Goal: Task Accomplishment & Management: Complete application form

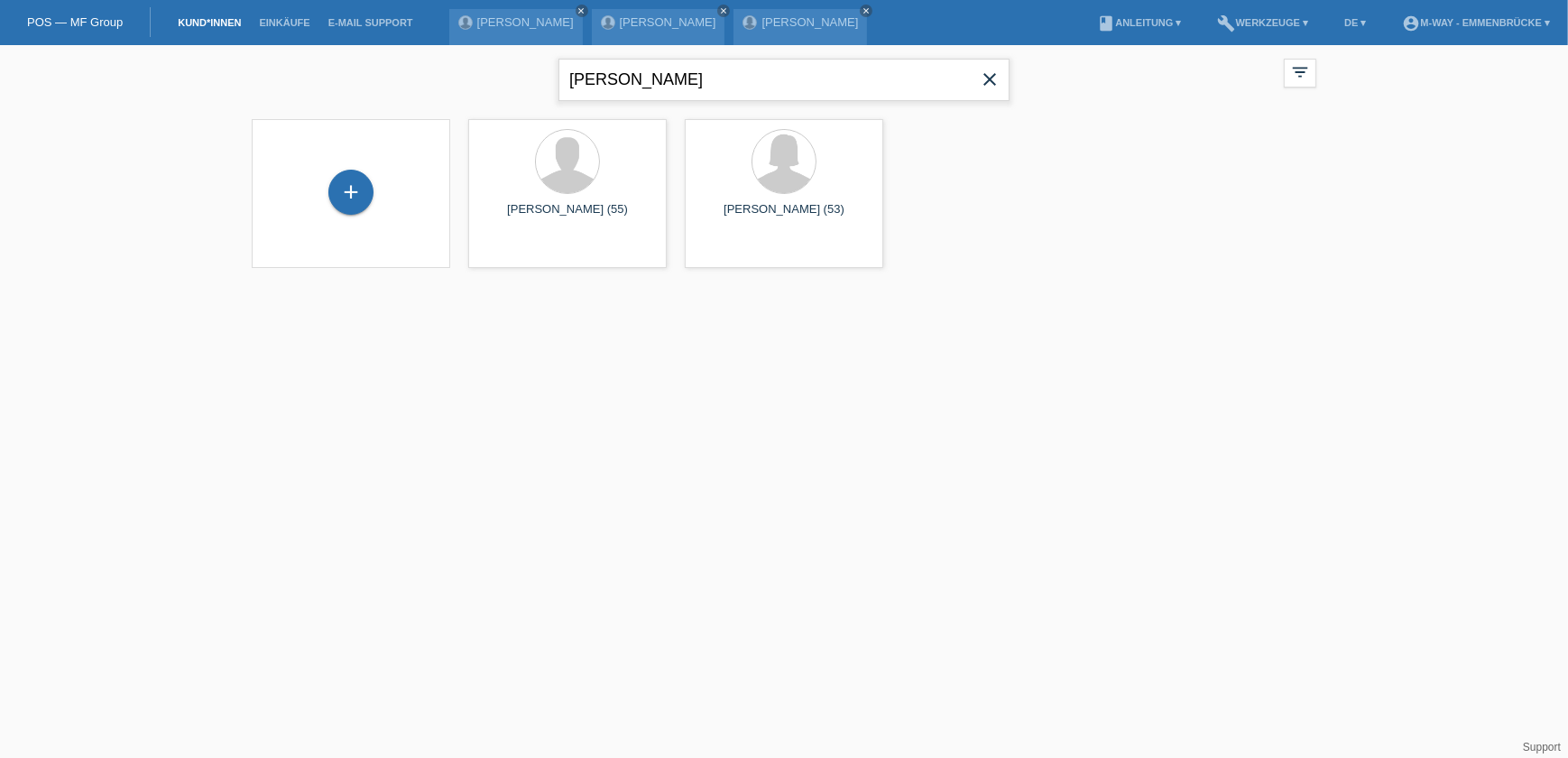
drag, startPoint x: 661, startPoint y: 77, endPoint x: 551, endPoint y: 66, distance: 110.5
click at [551, 66] on div "oscar garcia close filter_list view_module Alle Kund*innen anzeigen star Markie…" at bounding box center [784, 77] width 1082 height 65
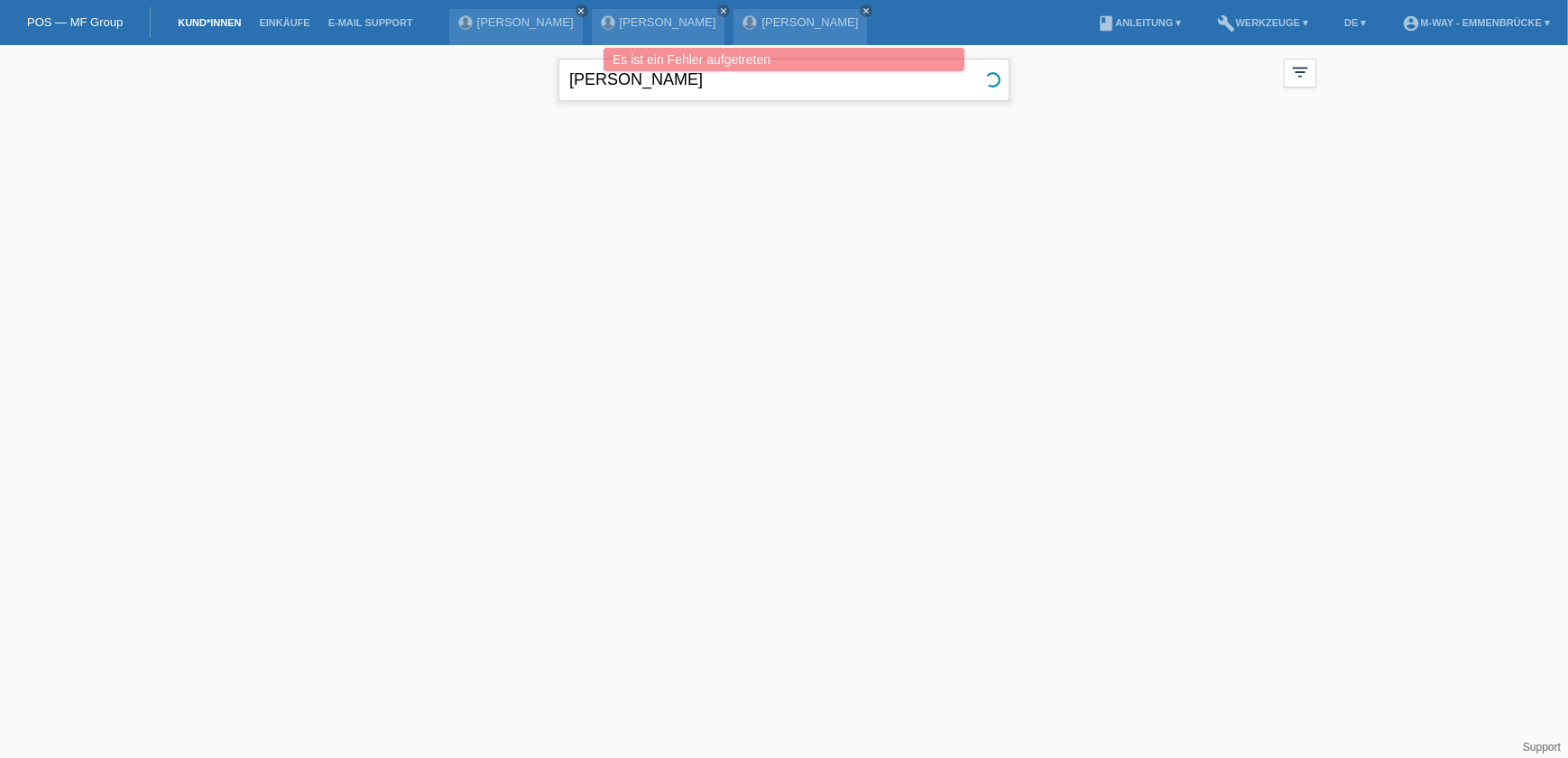
click at [651, 79] on input "[PERSON_NAME]" at bounding box center [784, 79] width 451 height 42
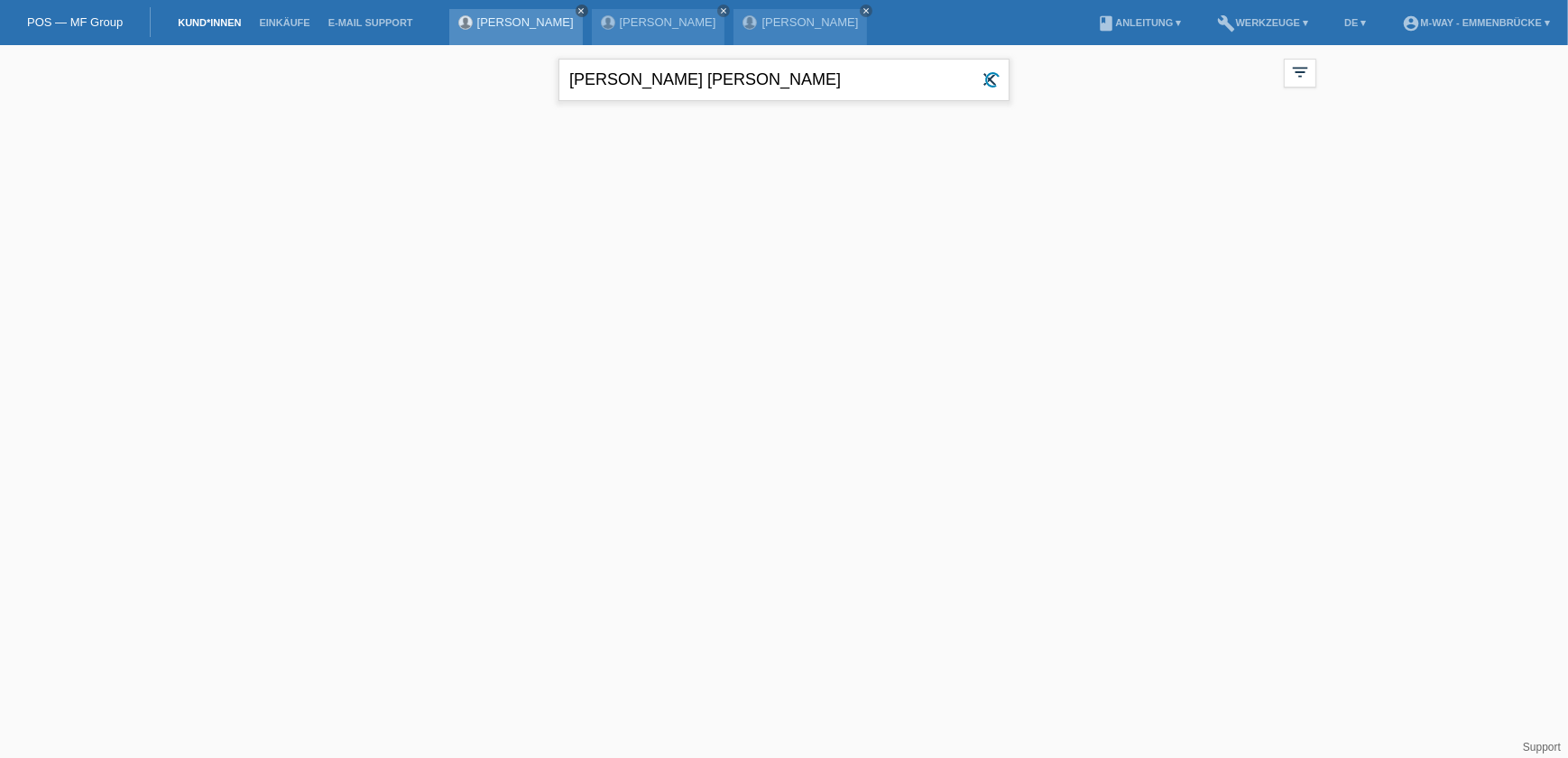
type input "[PERSON_NAME] [PERSON_NAME]"
click at [577, 9] on icon "close" at bounding box center [581, 11] width 9 height 9
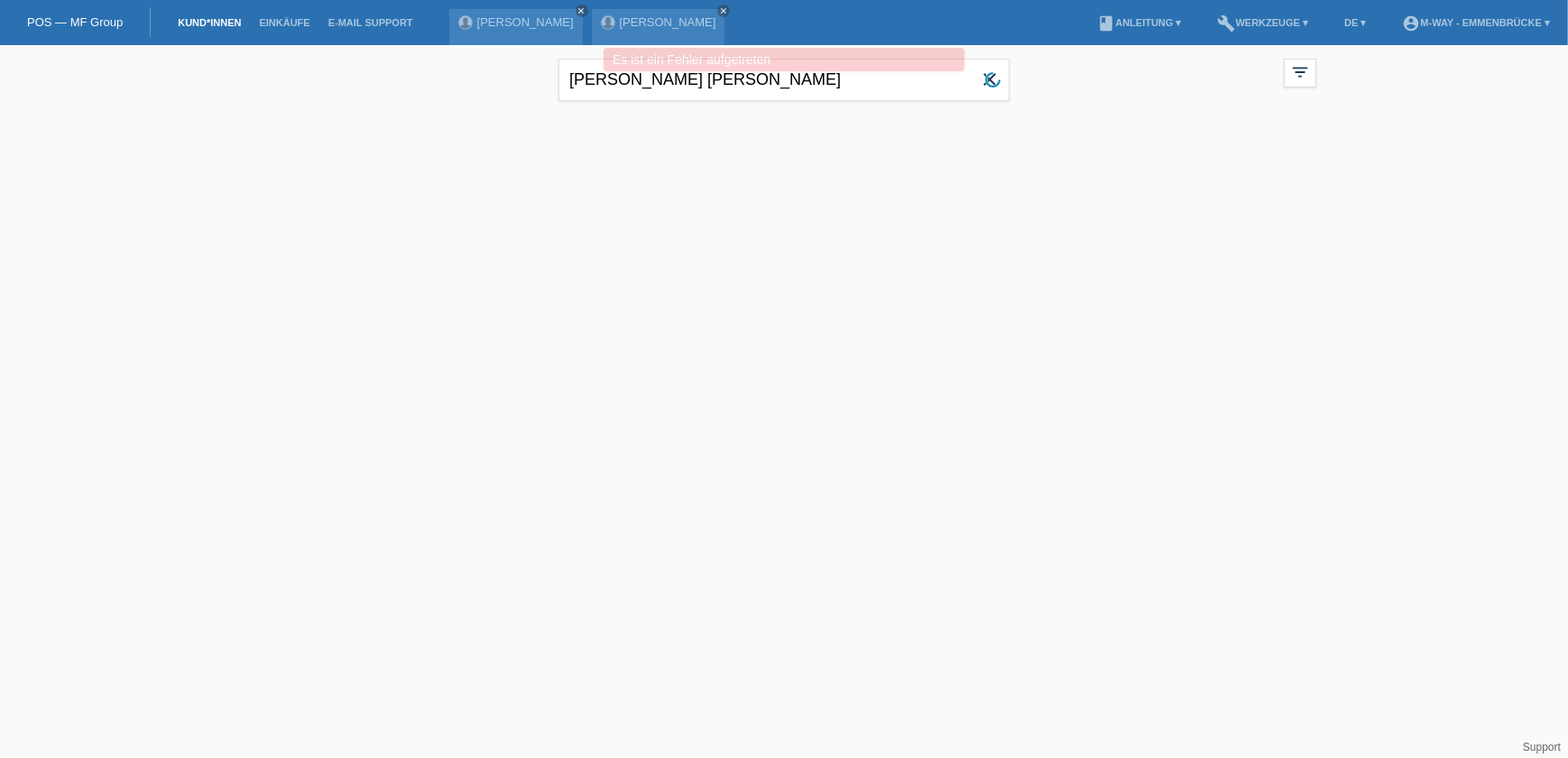
click at [554, 9] on div "mohsen sarhan close" at bounding box center [516, 27] width 134 height 36
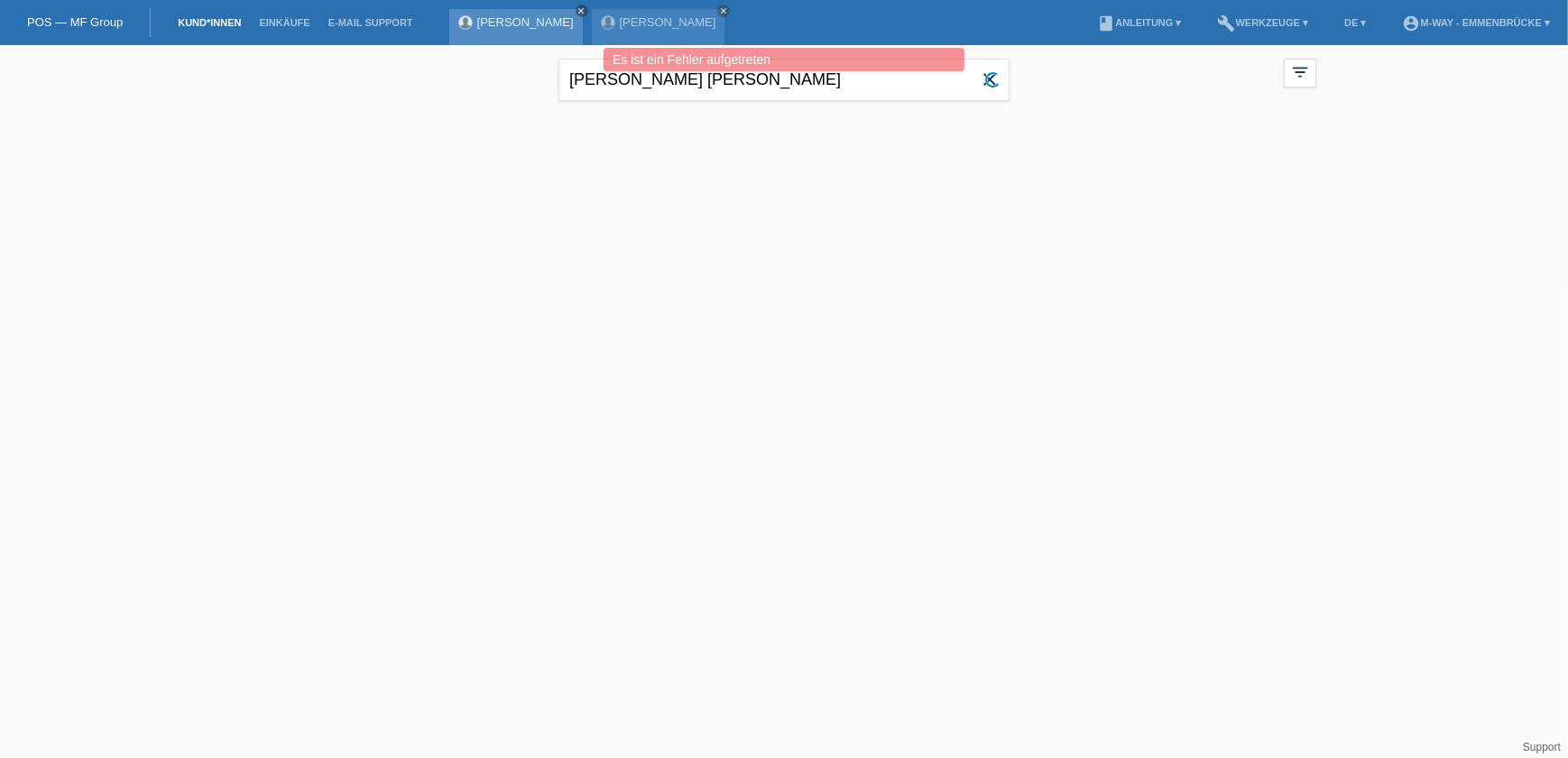
click at [577, 11] on icon "close" at bounding box center [581, 11] width 9 height 9
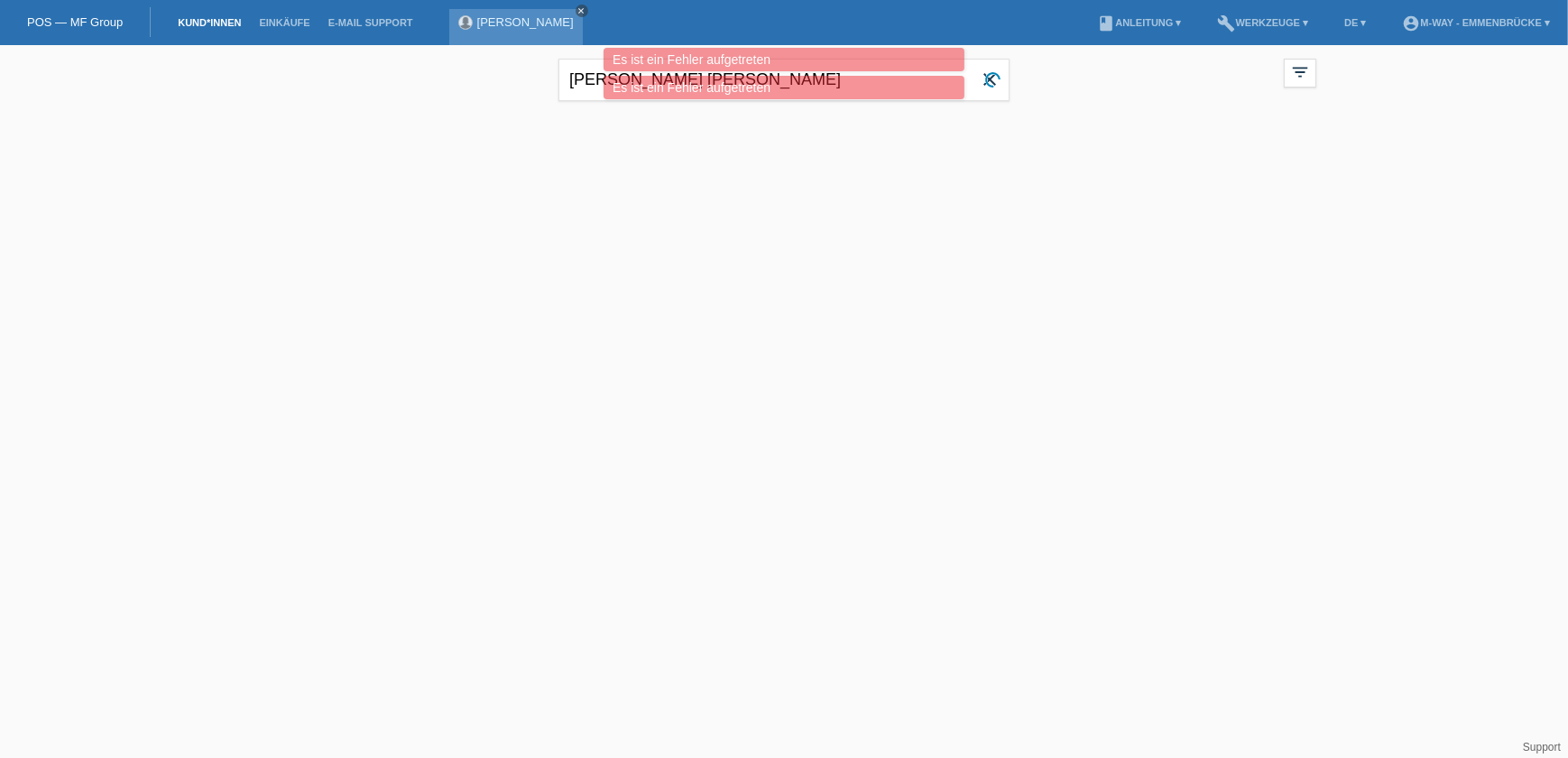
click at [588, 5] on link "close" at bounding box center [581, 11] width 12 height 12
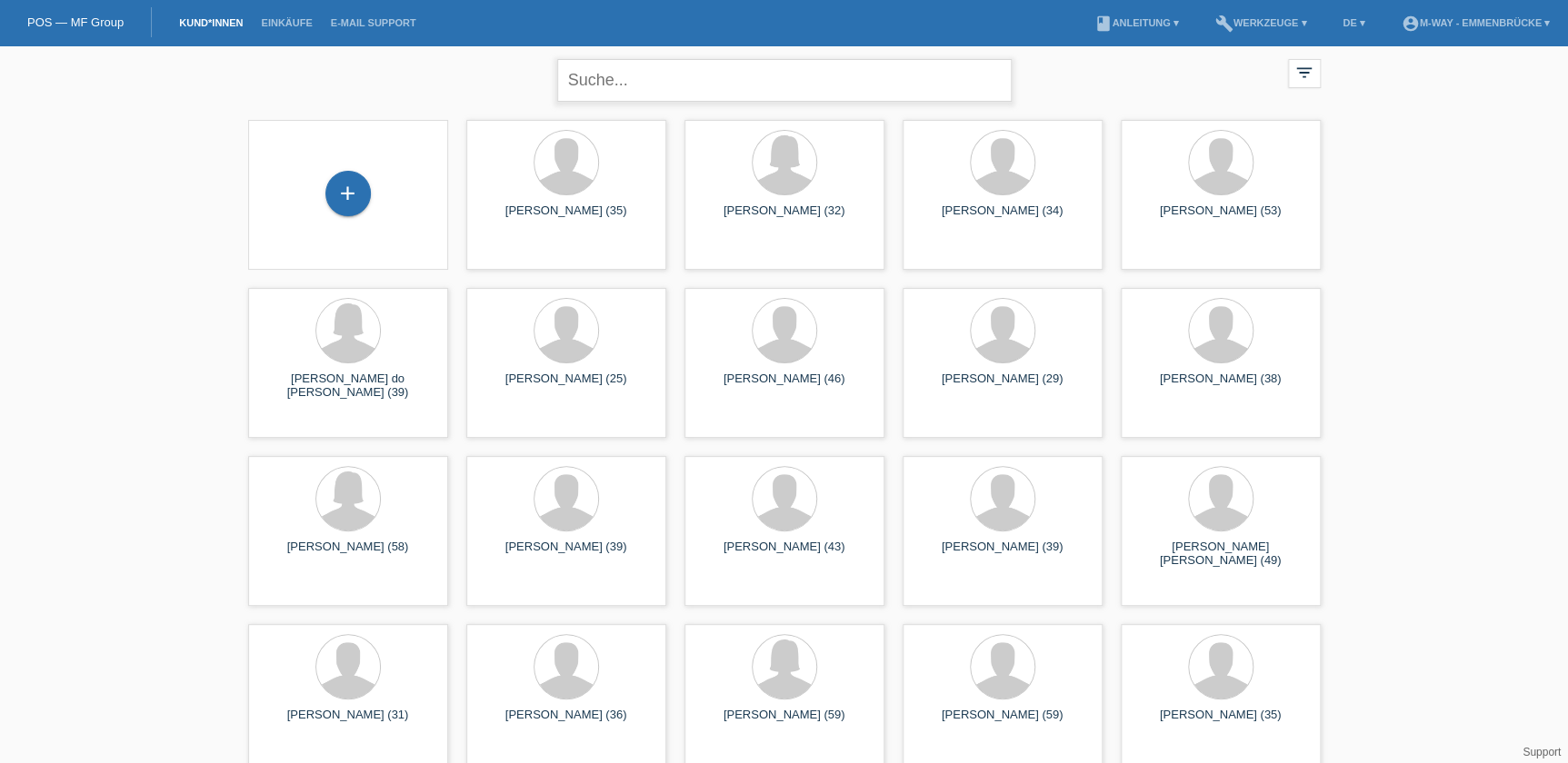
click at [593, 75] on input "text" at bounding box center [784, 80] width 455 height 42
type input "anna fatma"
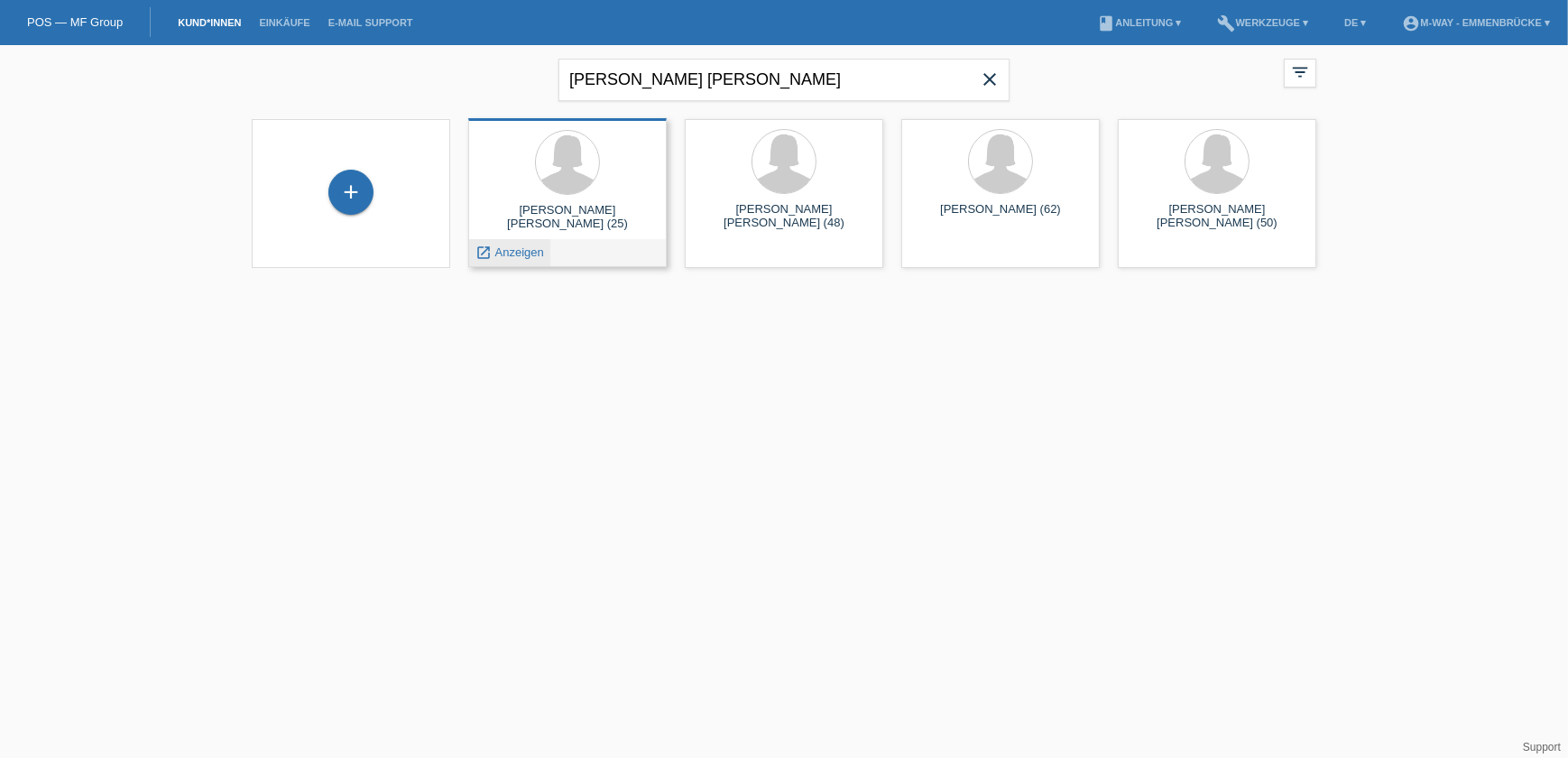
click at [519, 253] on span "Anzeigen" at bounding box center [519, 252] width 49 height 13
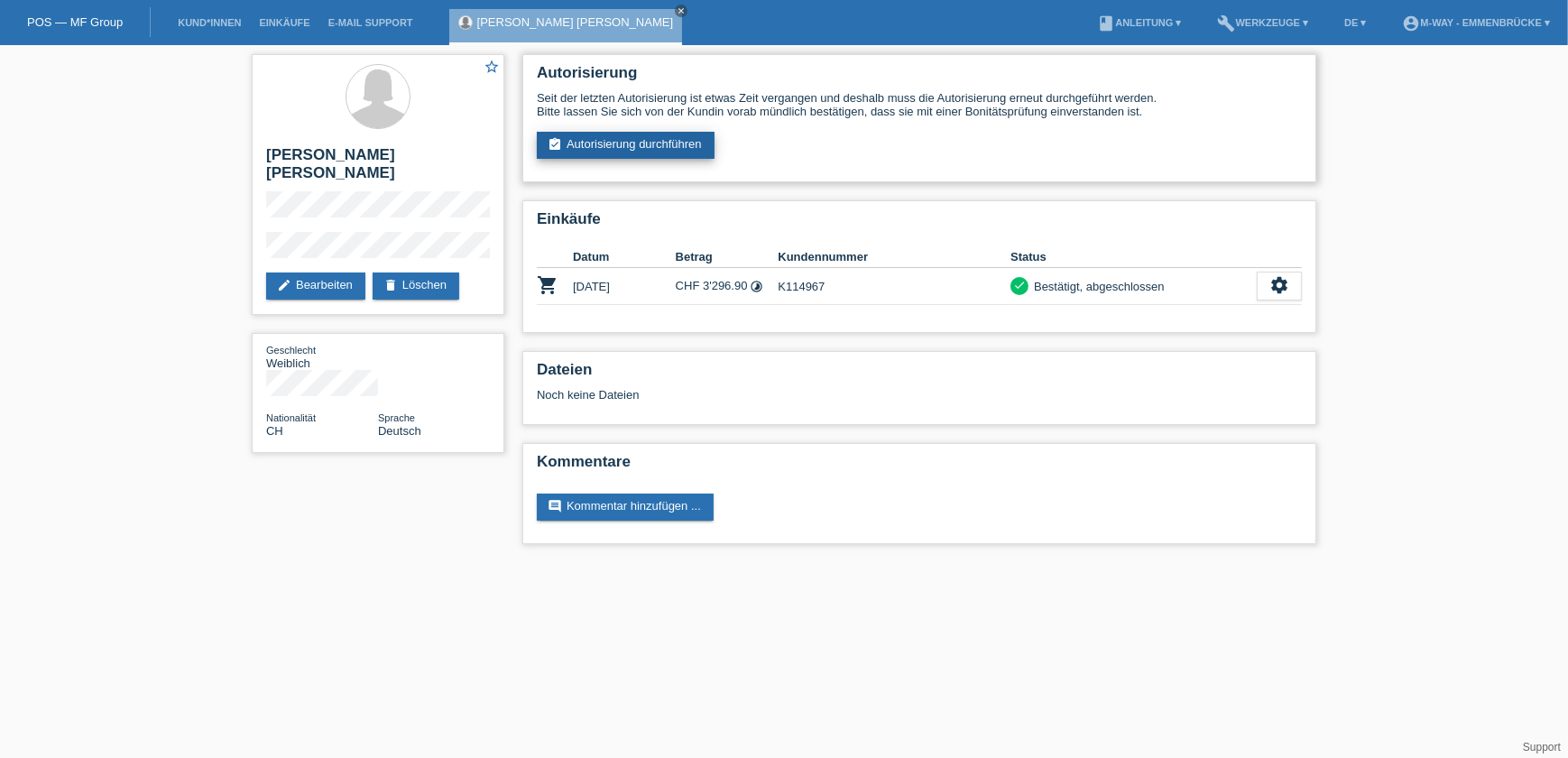
click at [614, 137] on link "assignment_turned_in Autorisierung durchführen" at bounding box center [626, 145] width 178 height 27
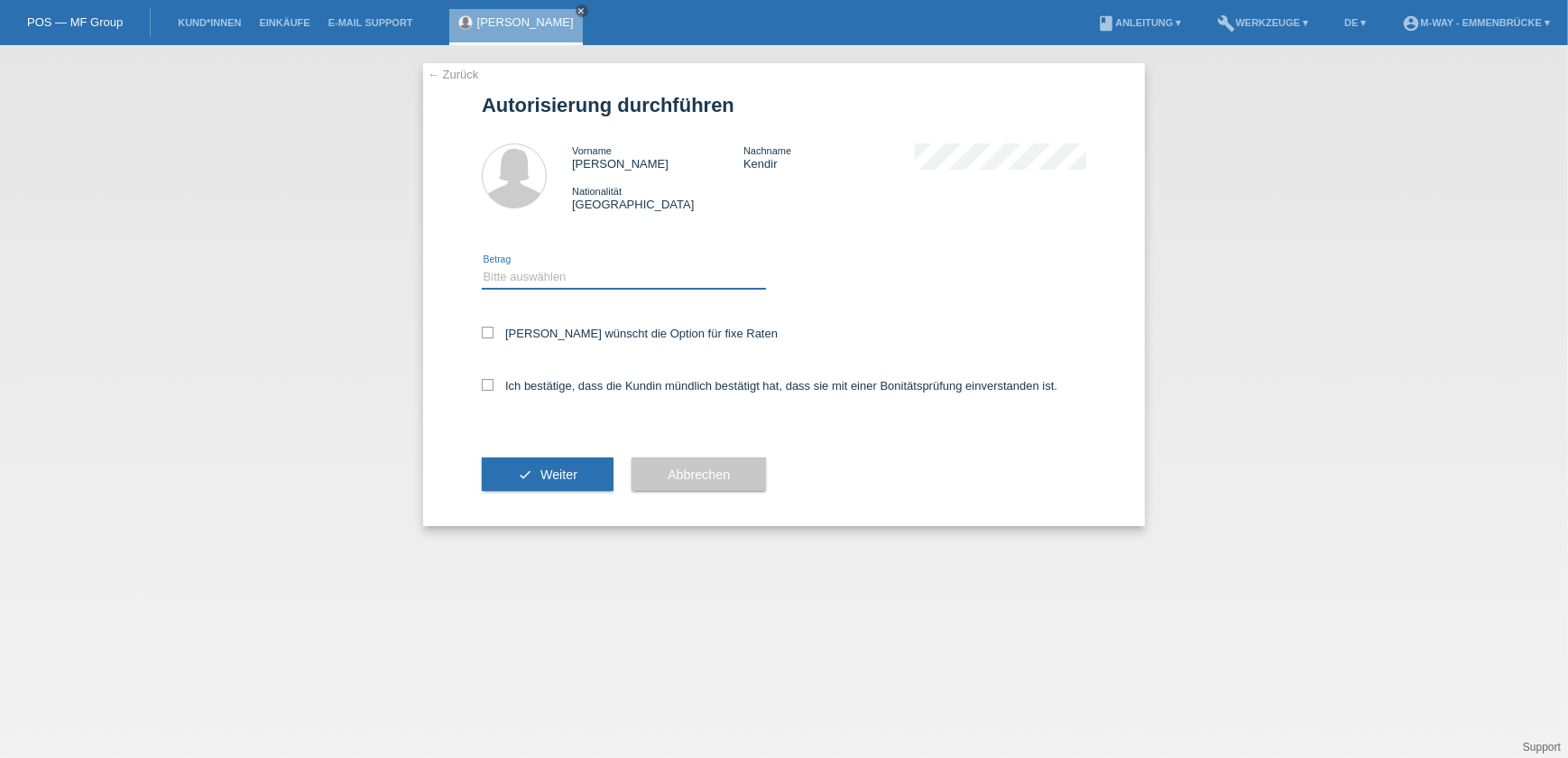
click at [514, 271] on select "Bitte auswählen CHF 1.00 - CHF 499.00 CHF 500.00 - CHF 1'999.00 CHF 2'000.00 - …" at bounding box center [624, 277] width 284 height 22
select select "3"
click at [482, 266] on select "Bitte auswählen CHF 1.00 - CHF 499.00 CHF 500.00 - CHF 1'999.00 CHF 2'000.00 - …" at bounding box center [624, 277] width 284 height 22
click at [482, 326] on input "Kundin wünscht die Option für fixe Raten" at bounding box center [488, 332] width 11 height 11
checkbox input "true"
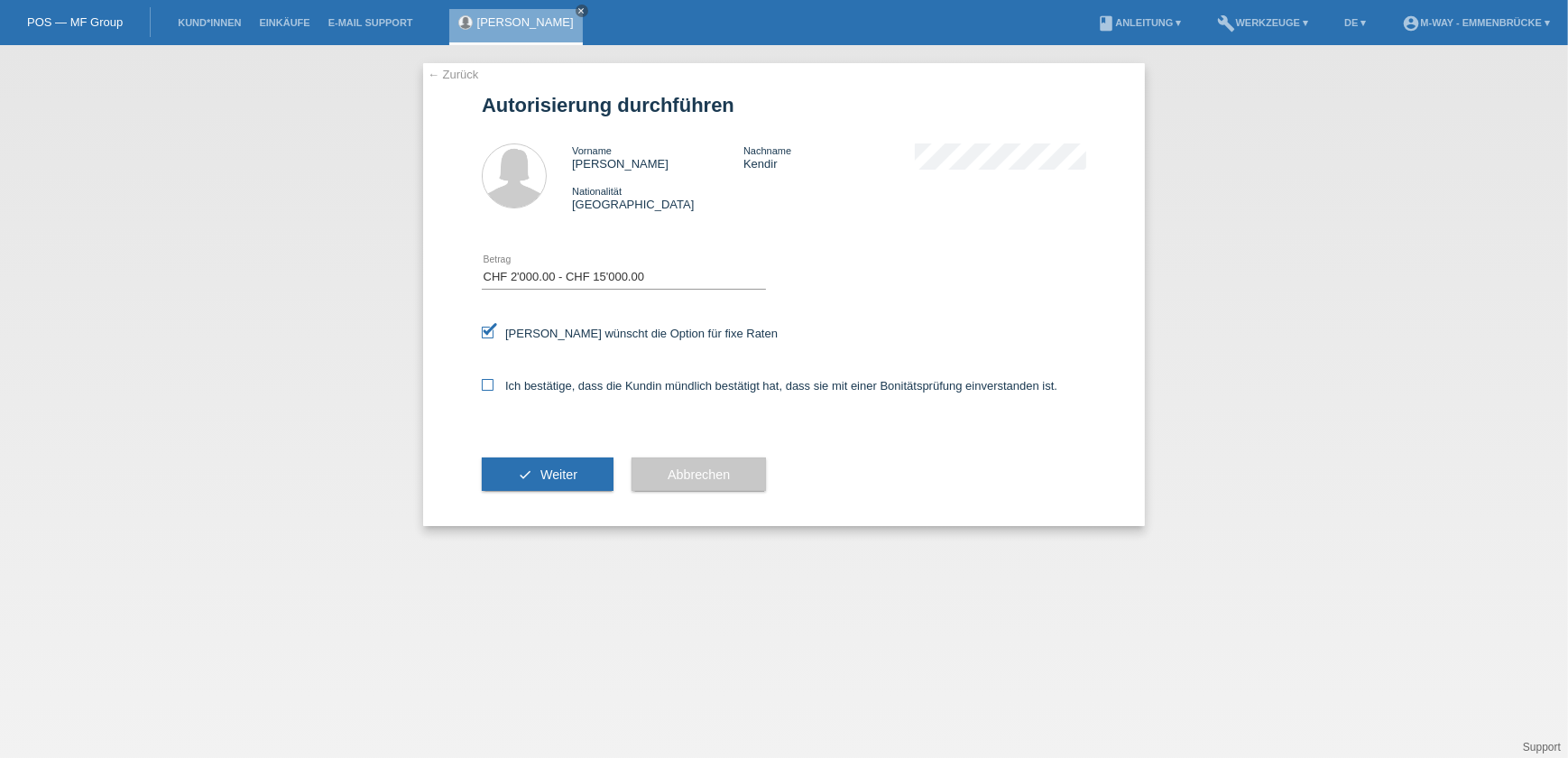
click at [490, 379] on icon at bounding box center [488, 385] width 11 height 11
click at [490, 379] on input "Ich bestätige, dass die Kundin mündlich bestätigt hat, dass sie mit einer Bonit…" at bounding box center [488, 385] width 11 height 11
checkbox input "true"
click at [567, 474] on span "Weiter" at bounding box center [558, 474] width 37 height 14
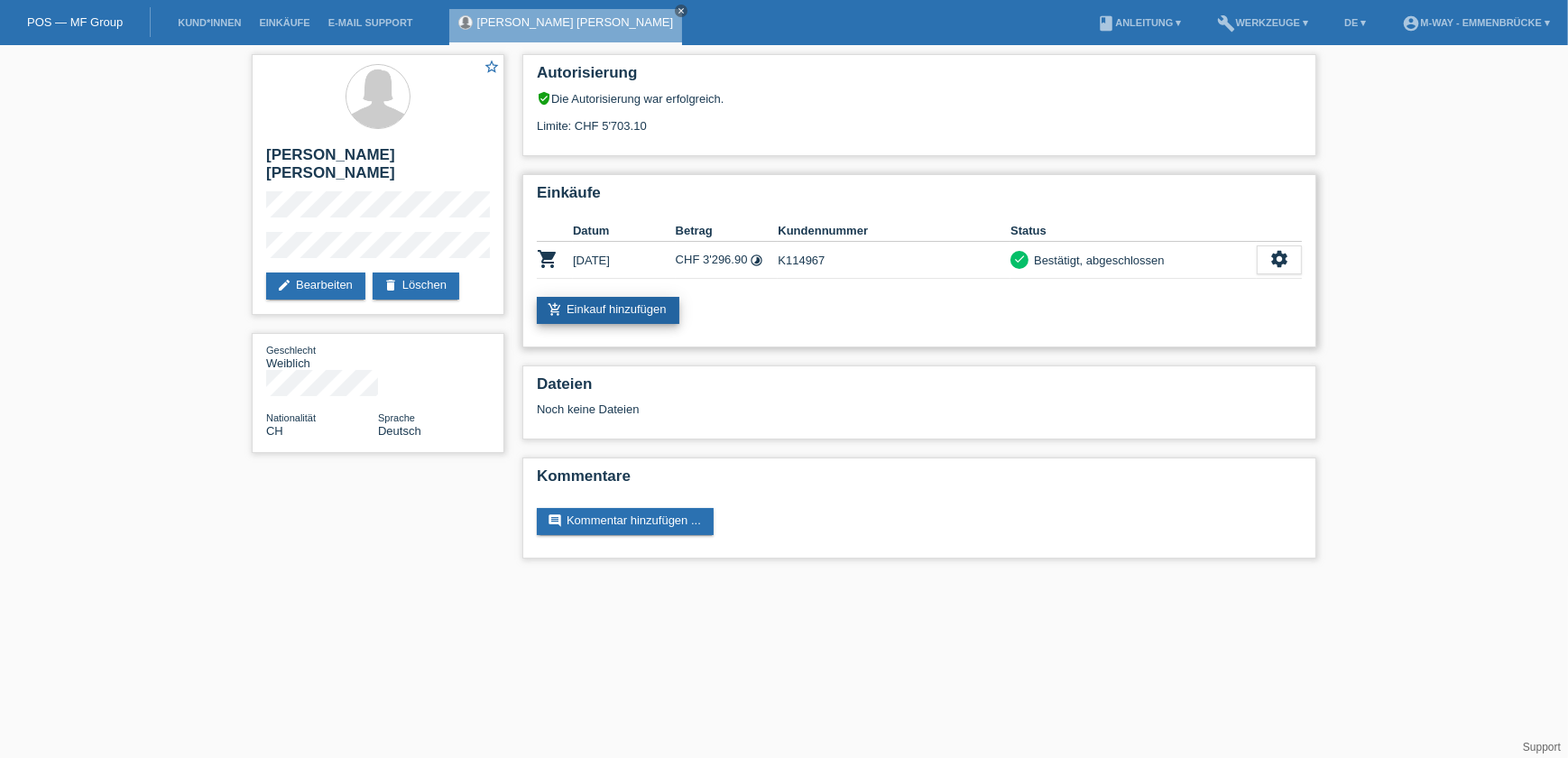
click at [621, 305] on link "add_shopping_cart Einkauf hinzufügen" at bounding box center [608, 310] width 142 height 27
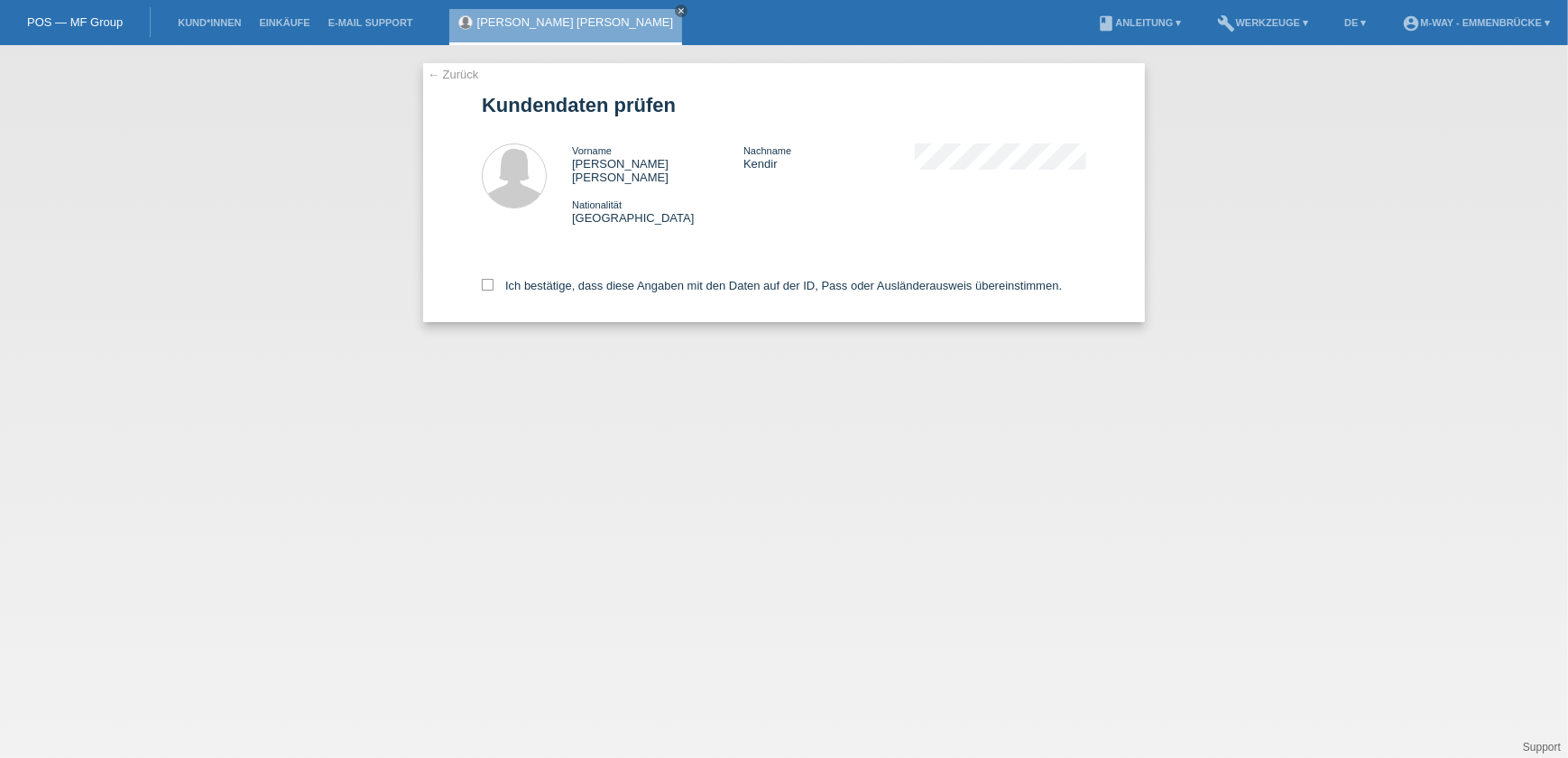
click at [492, 263] on div "Ich bestätige, dass diese Angaben mit den Daten auf der ID, Pass oder Ausländer…" at bounding box center [784, 282] width 604 height 79
click at [488, 279] on icon at bounding box center [488, 284] width 11 height 11
click at [488, 279] on input "Ich bestätige, dass diese Angaben mit den Daten auf der ID, Pass oder Ausländer…" at bounding box center [488, 284] width 11 height 11
checkbox input "true"
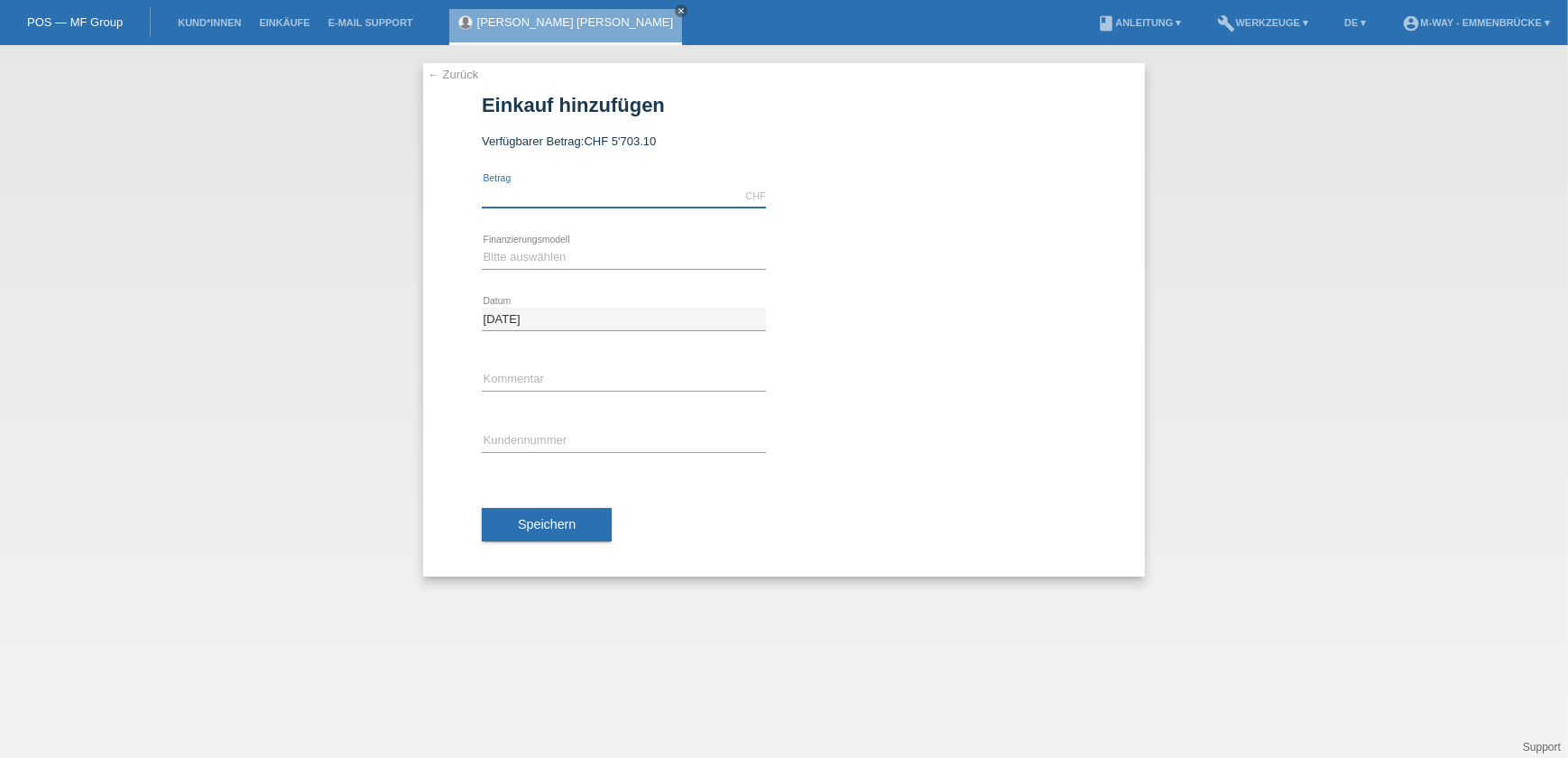
drag, startPoint x: 539, startPoint y: 202, endPoint x: 577, endPoint y: 196, distance: 38.5
click at [539, 202] on input "text" at bounding box center [624, 197] width 284 height 23
type input "3777.55"
click at [585, 258] on select "Bitte auswählen Fixe Raten Kauf auf Rechnung mit Teilzahlungsoption" at bounding box center [624, 257] width 284 height 22
select select "77"
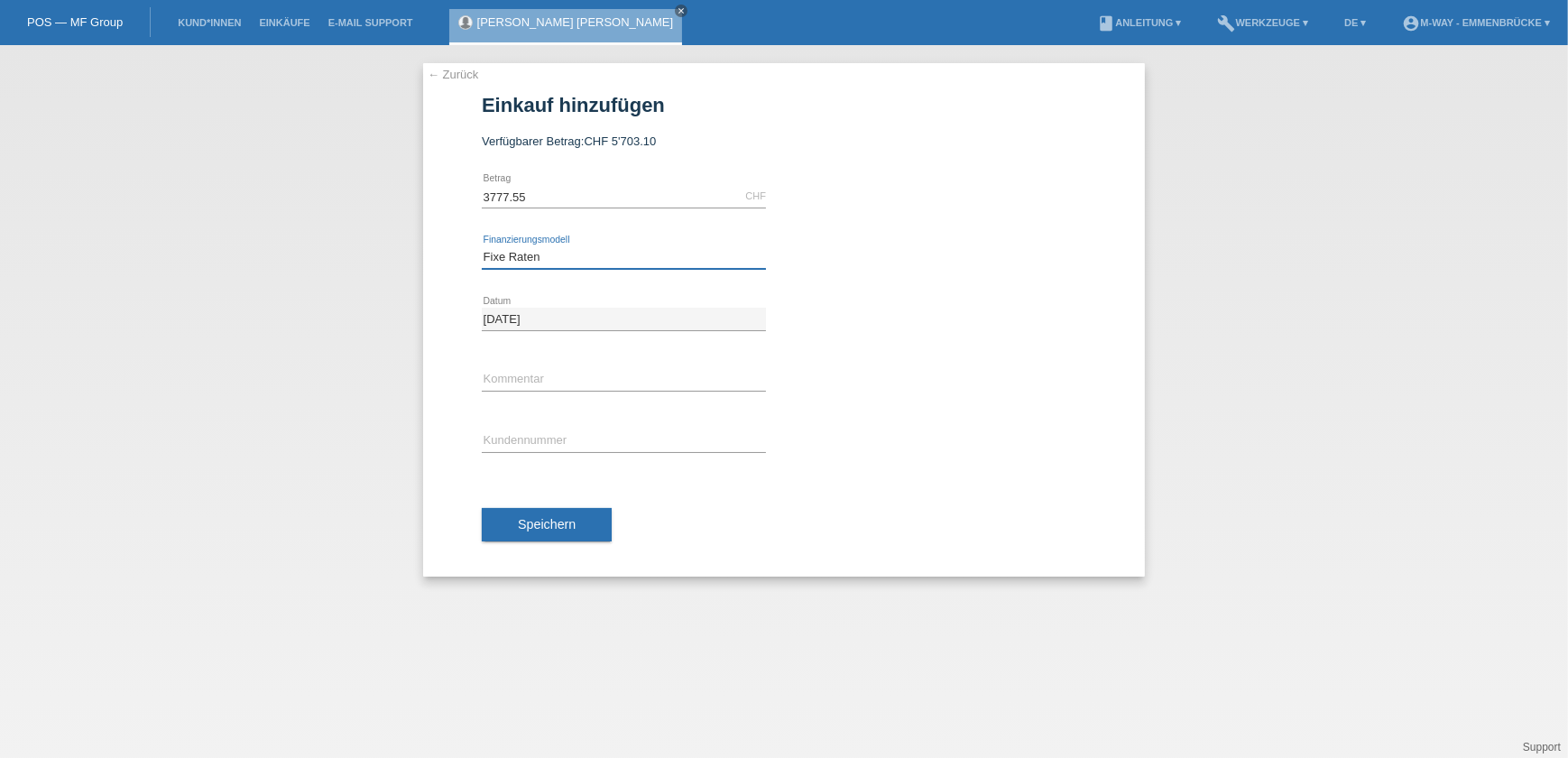
click at [482, 246] on select "Bitte auswählen Fixe Raten Kauf auf Rechnung mit Teilzahlungsoption" at bounding box center [624, 257] width 284 height 22
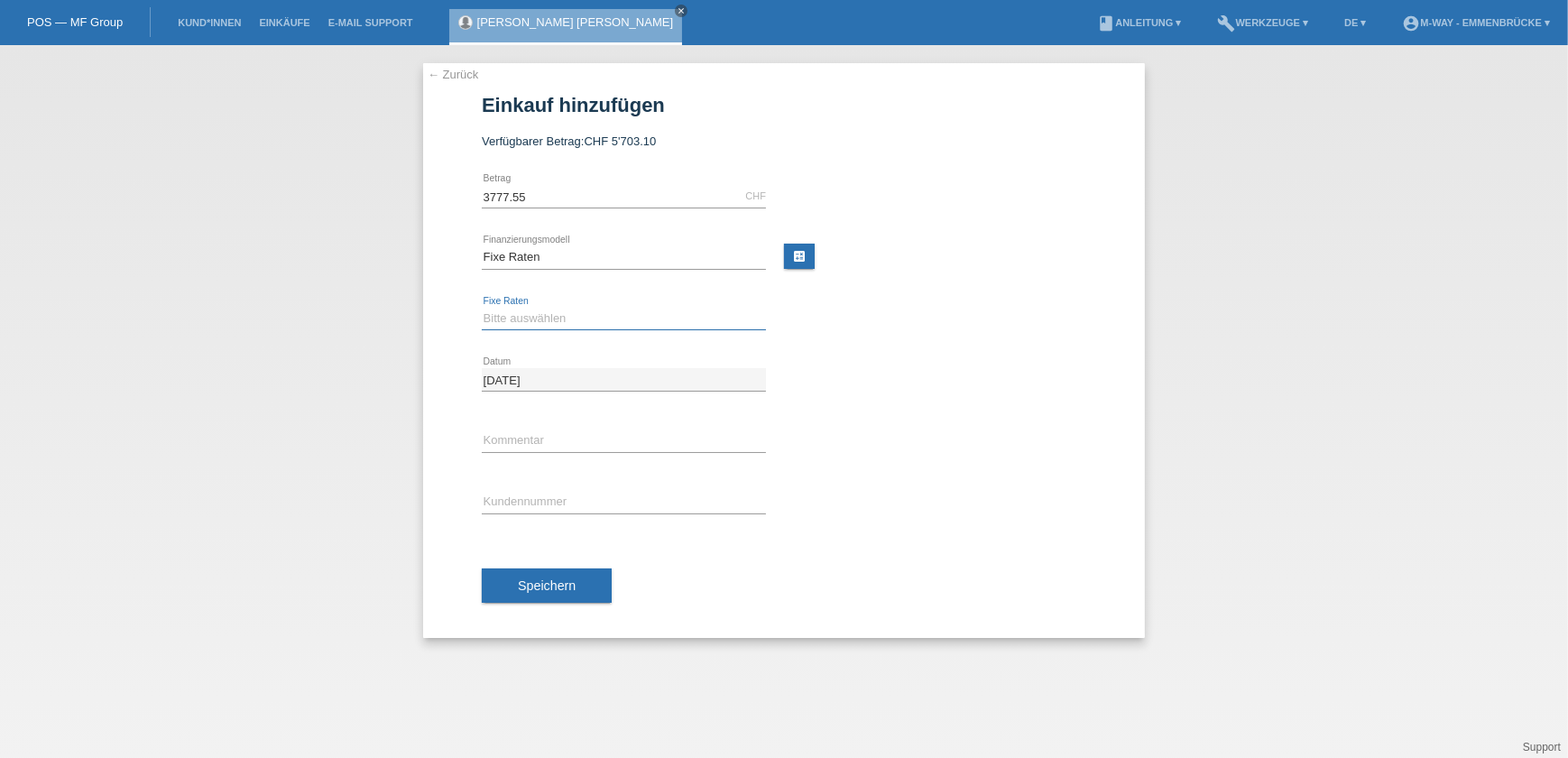
click at [565, 311] on select "Bitte auswählen 4 Raten 5 Raten 6 Raten 7 Raten 8 Raten 9 Raten 10 Raten 11 Rat…" at bounding box center [624, 318] width 284 height 22
select select "202"
click at [482, 307] on select "Bitte auswählen 4 Raten 5 Raten 6 Raten 7 Raten 8 Raten 9 Raten 10 Raten 11 Rat…" at bounding box center [624, 318] width 284 height 22
click at [522, 503] on input "text" at bounding box center [624, 502] width 284 height 23
type input "k114967"
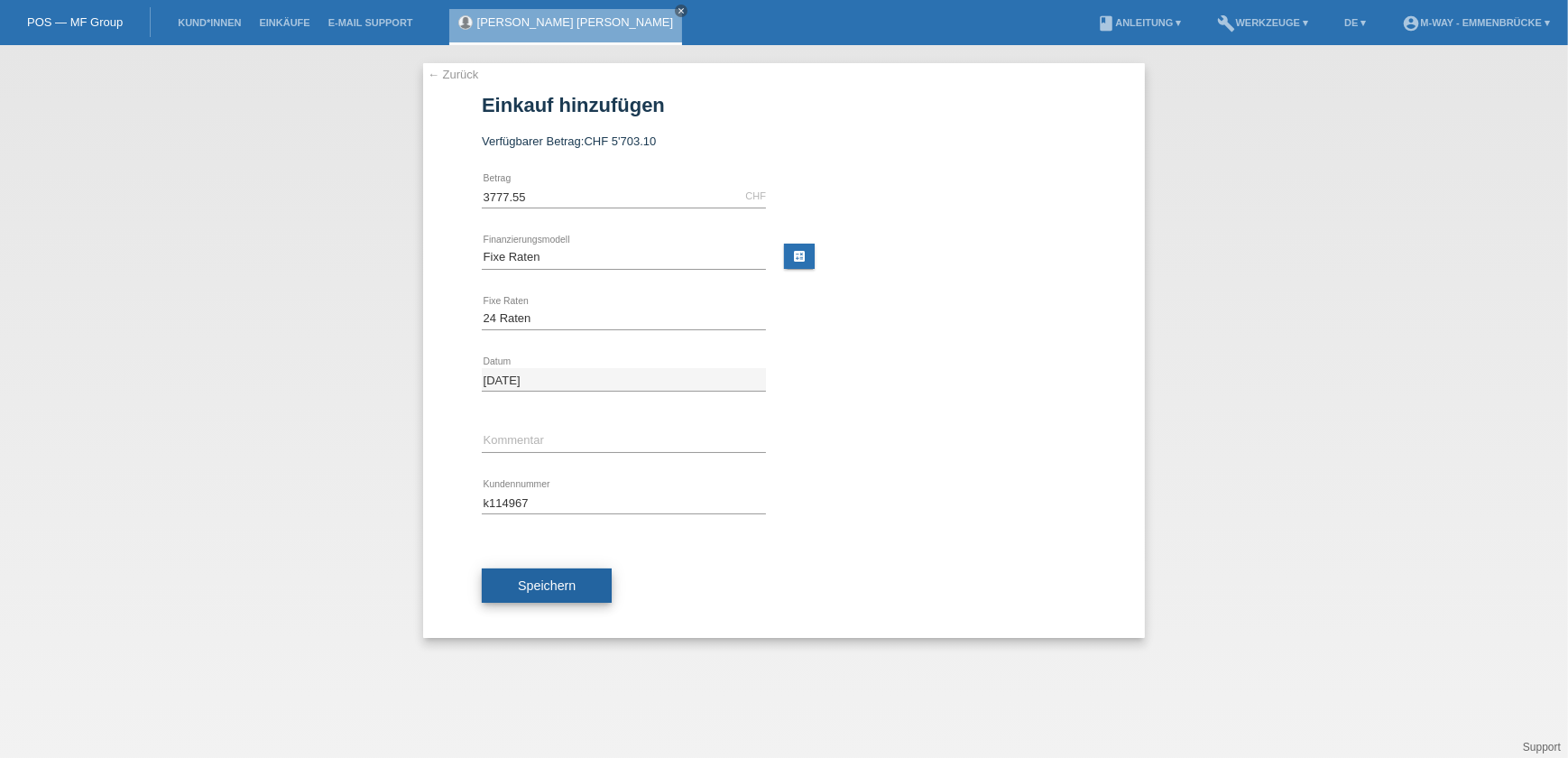
click at [550, 593] on button "Speichern" at bounding box center [547, 586] width 130 height 34
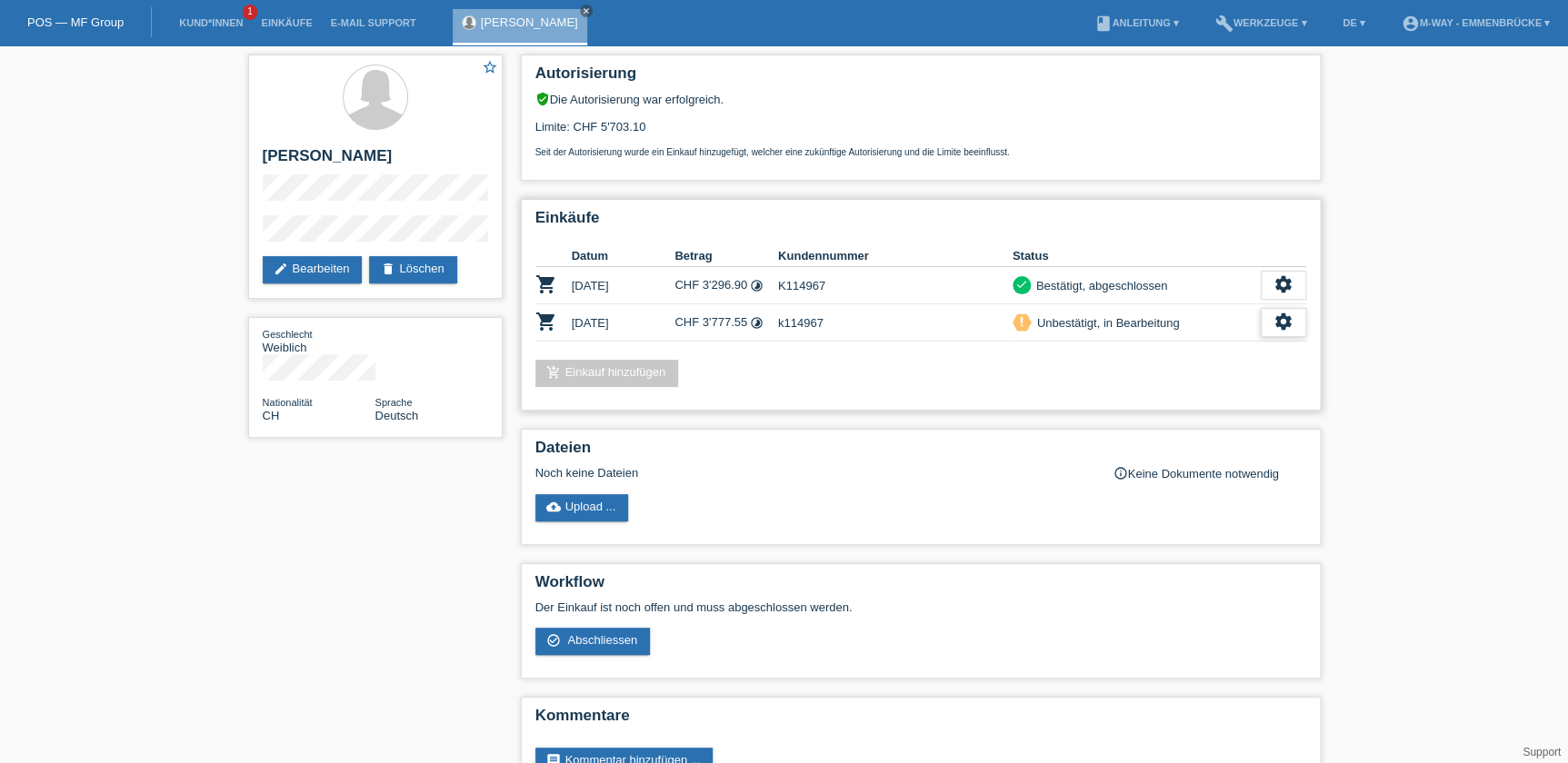
click at [1278, 316] on icon "settings" at bounding box center [1283, 321] width 20 height 20
click at [1140, 399] on span "Abschliessen" at bounding box center [1135, 402] width 75 height 22
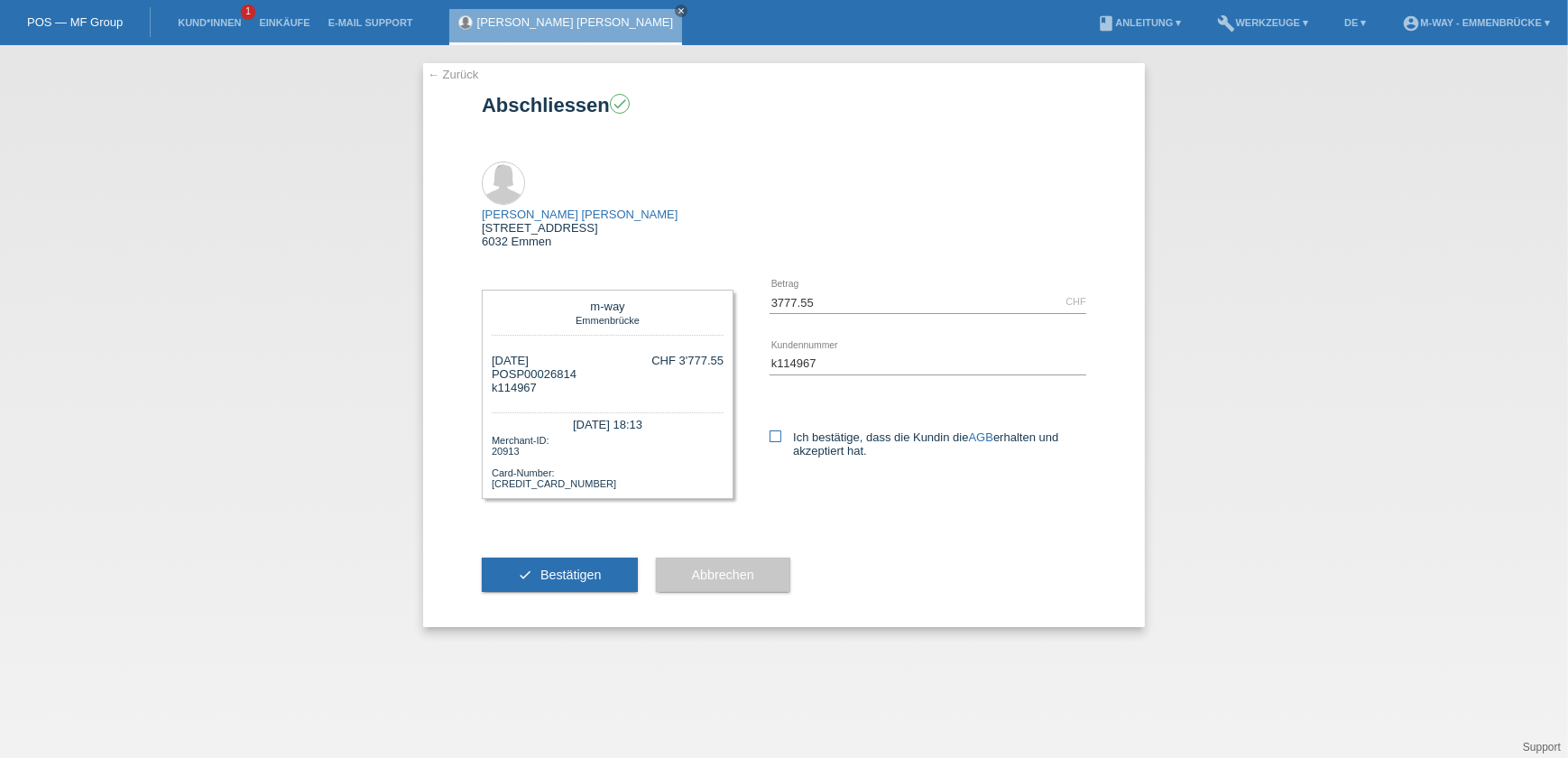
click at [776, 431] on icon at bounding box center [775, 436] width 11 height 11
click at [776, 431] on input "Ich bestätige, dass die Kundin die AGB erhalten und akzeptiert hat." at bounding box center [775, 436] width 11 height 11
checkbox input "true"
click at [581, 568] on span "Bestätigen" at bounding box center [571, 575] width 61 height 14
